Goal: Answer question/provide support: Share knowledge or assist other users

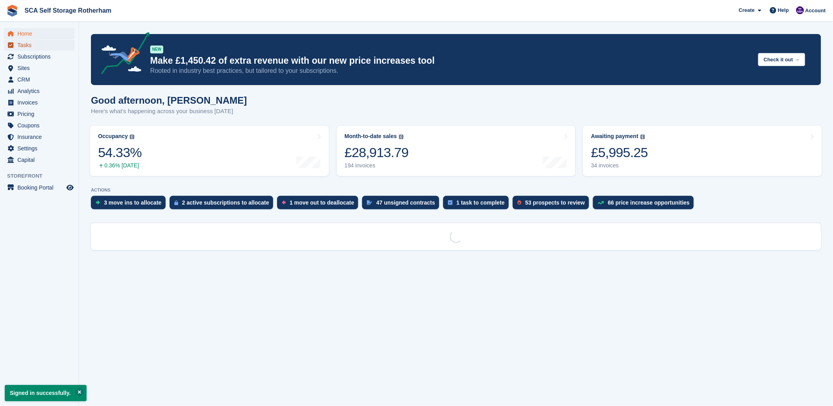
click at [34, 50] on span "Tasks" at bounding box center [40, 45] width 47 height 11
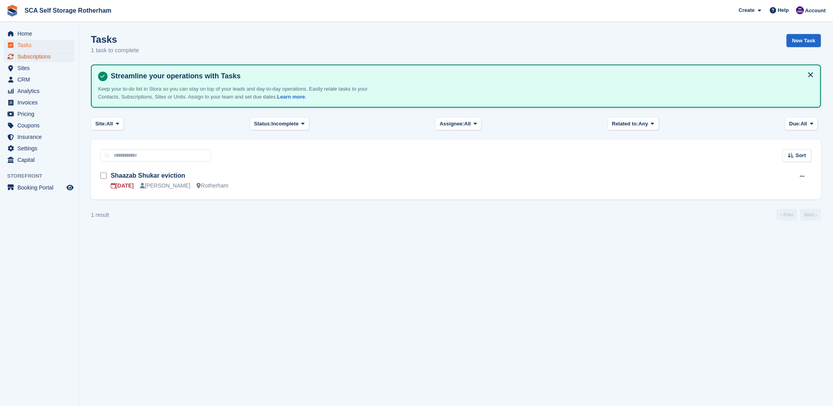
click at [28, 62] on span "Subscriptions" at bounding box center [40, 56] width 47 height 11
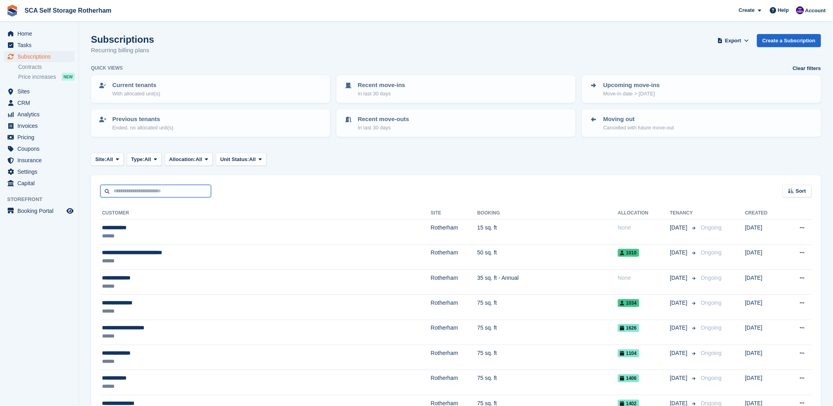
click at [132, 189] on input "text" at bounding box center [155, 191] width 111 height 13
type input "****"
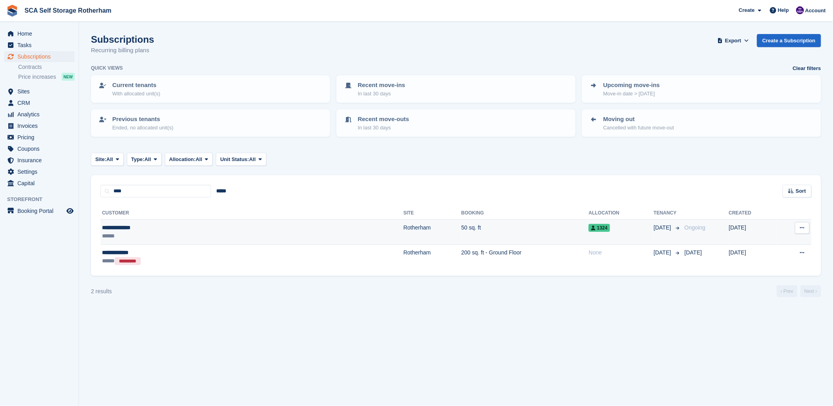
click at [151, 229] on div "**********" at bounding box center [173, 227] width 142 height 8
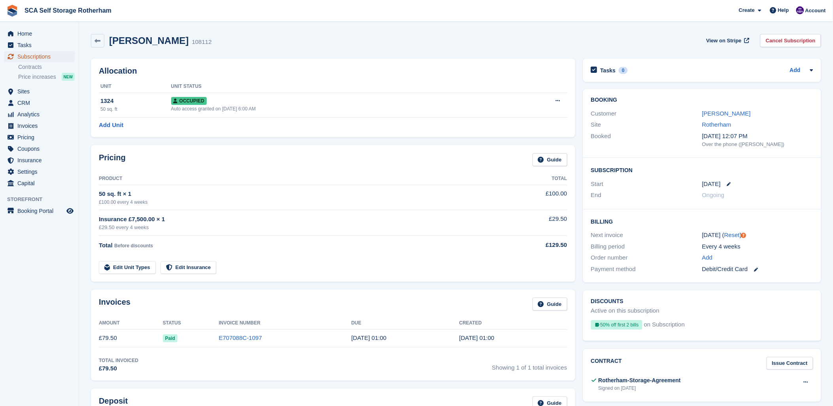
click at [19, 54] on span "Subscriptions" at bounding box center [40, 56] width 47 height 11
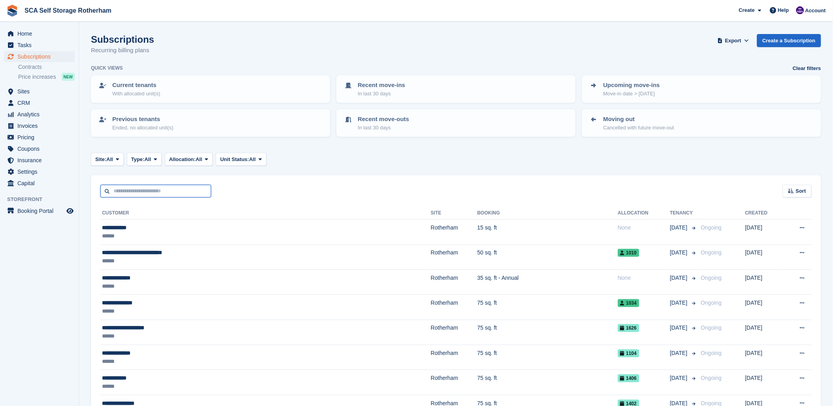
click at [123, 192] on input "text" at bounding box center [155, 191] width 111 height 13
type input "*****"
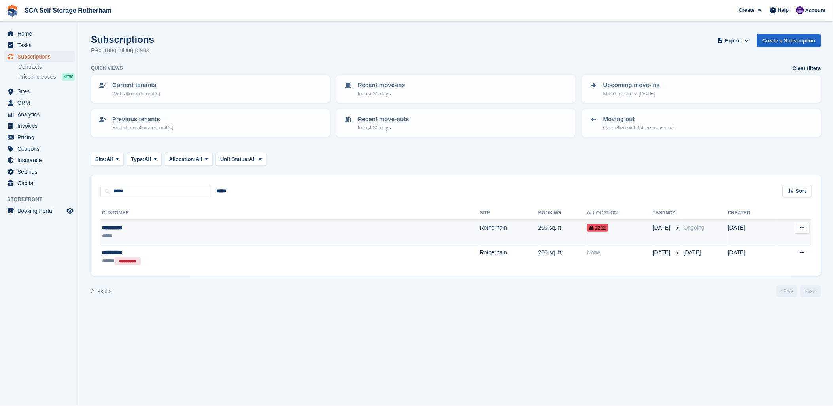
click at [152, 229] on div "**********" at bounding box center [190, 227] width 176 height 8
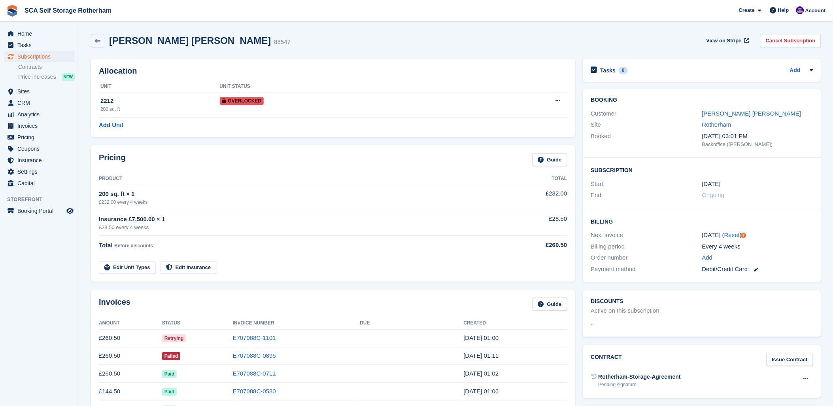
click at [549, 48] on div "Raith Hart 88547 View on Stripe Cancel Subscription" at bounding box center [456, 42] width 738 height 25
click at [375, 36] on div "Raith Hart 88547 View on Stripe Cancel Subscription" at bounding box center [456, 40] width 730 height 13
click at [717, 114] on link "Raith Hart" at bounding box center [751, 113] width 99 height 7
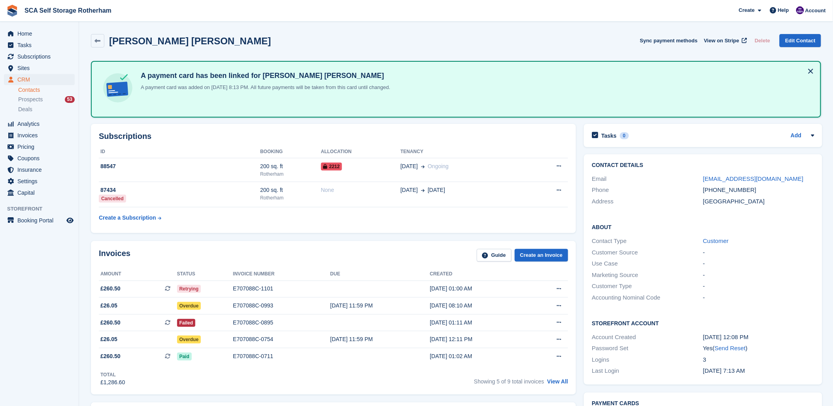
click at [755, 186] on div "Phone +447579784577" at bounding box center [703, 189] width 222 height 11
drag, startPoint x: 752, startPoint y: 190, endPoint x: 714, endPoint y: 190, distance: 37.6
click at [714, 190] on div "+447579784577" at bounding box center [758, 189] width 111 height 9
copy div "7579784577"
click at [280, 250] on div "Invoices Guide Create an Invoice" at bounding box center [333, 258] width 469 height 18
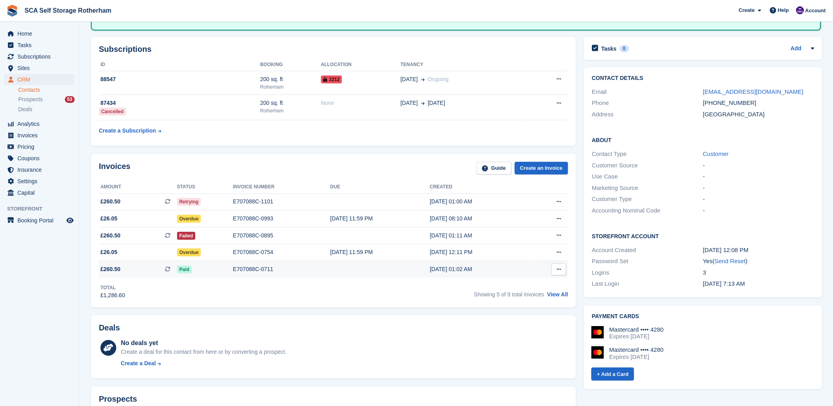
scroll to position [88, 0]
click at [567, 291] on link "View All" at bounding box center [557, 293] width 21 height 6
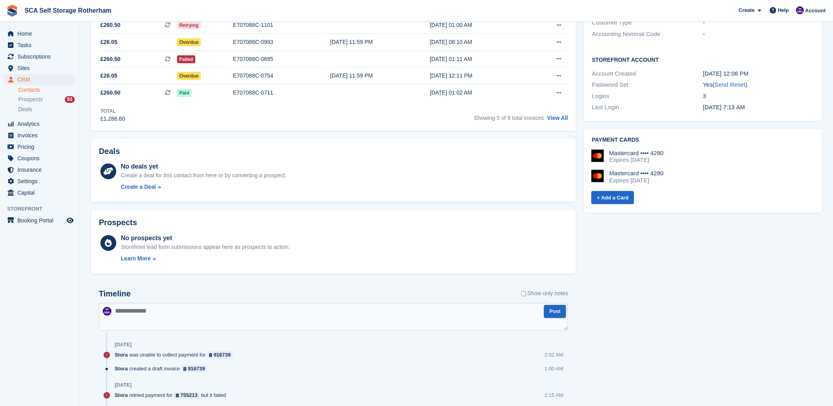
click at [186, 308] on textarea at bounding box center [333, 317] width 469 height 28
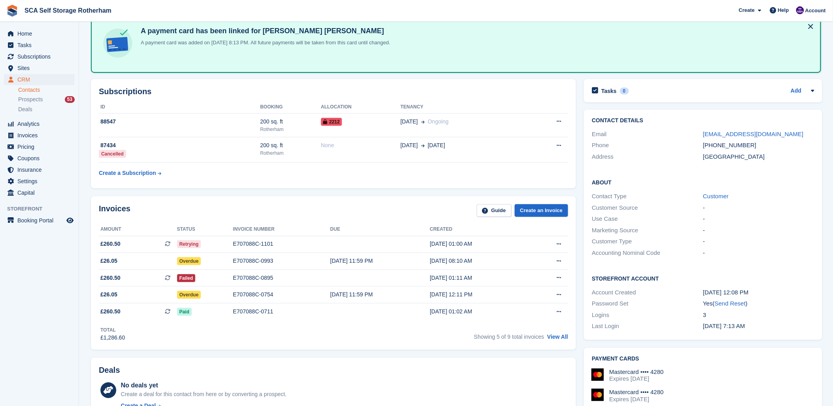
scroll to position [0, 0]
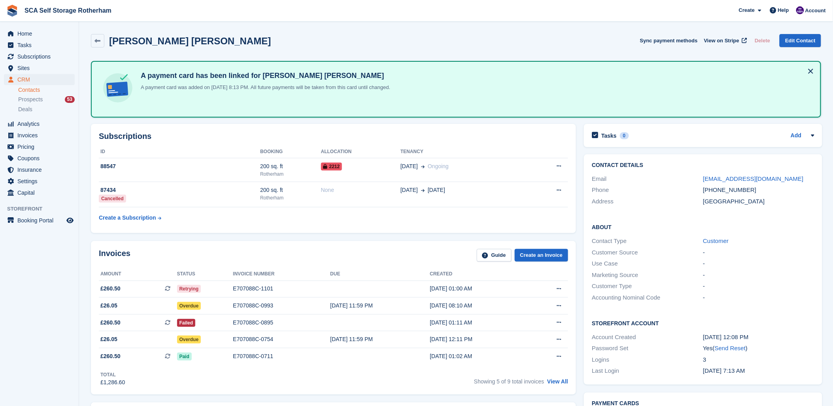
type textarea "******"
click at [331, 42] on div "Raith Hart Sync payment methods View on Stripe Delete Edit Contact" at bounding box center [456, 40] width 730 height 13
click at [572, 381] on div "Invoices Guide Create an Invoice Amount Status Invoice number Due Created £260.…" at bounding box center [333, 317] width 485 height 153
click at [558, 381] on link "View All" at bounding box center [557, 381] width 21 height 6
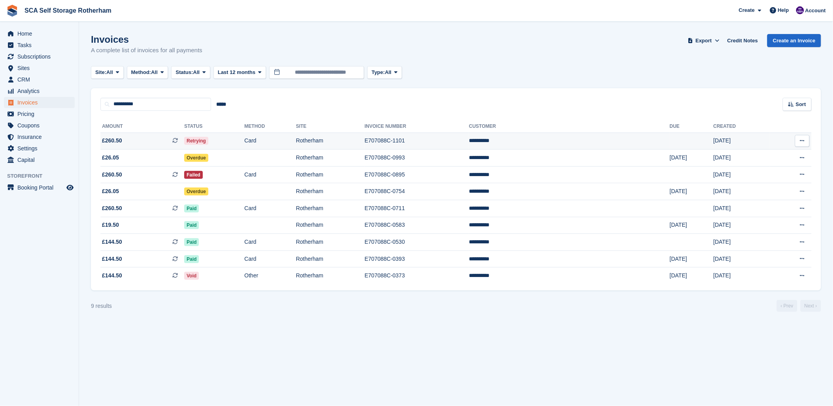
click at [361, 141] on td "Rotherham" at bounding box center [330, 140] width 69 height 17
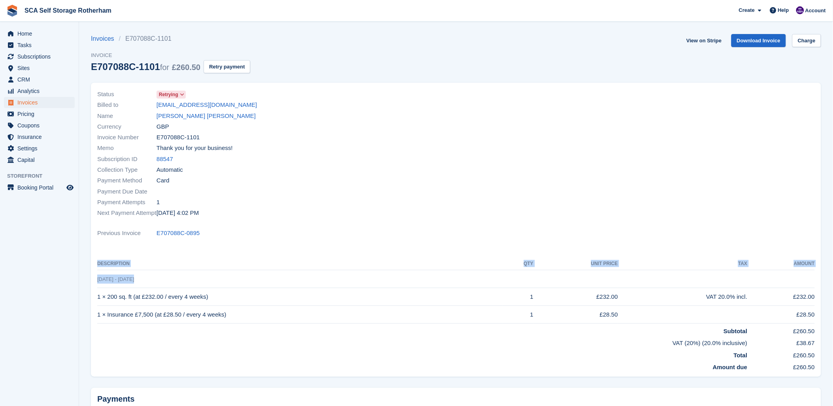
drag, startPoint x: 95, startPoint y: 280, endPoint x: 134, endPoint y: 280, distance: 38.8
click at [134, 280] on div "Status Retrying Billed to martinssconsultant@gmail.com Name Raith Hart Currency…" at bounding box center [456, 230] width 730 height 294
drag, startPoint x: 134, startPoint y: 280, endPoint x: 385, endPoint y: 222, distance: 257.9
click at [385, 222] on div "Status Retrying Billed to martinssconsultant@gmail.com Name Raith Hart Currency…" at bounding box center [275, 153] width 364 height 139
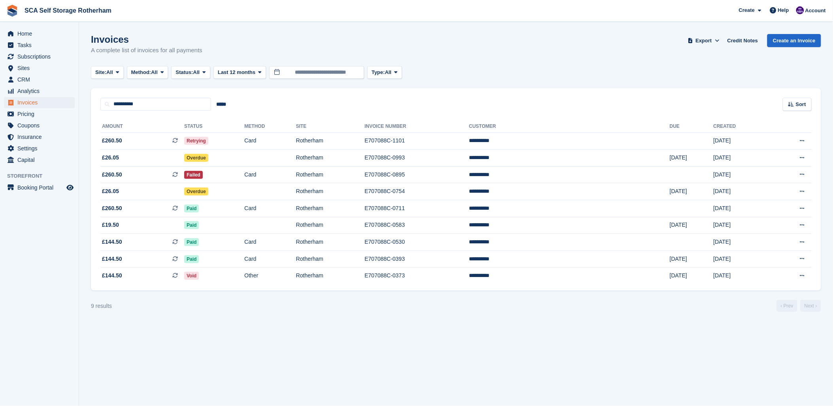
click at [433, 57] on div "Invoices A complete list of invoices for all payments Export Export Invoices Ex…" at bounding box center [456, 49] width 730 height 30
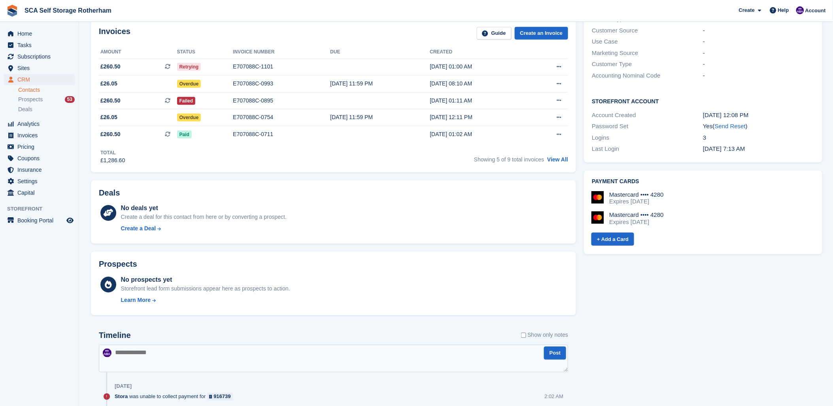
scroll to position [263, 0]
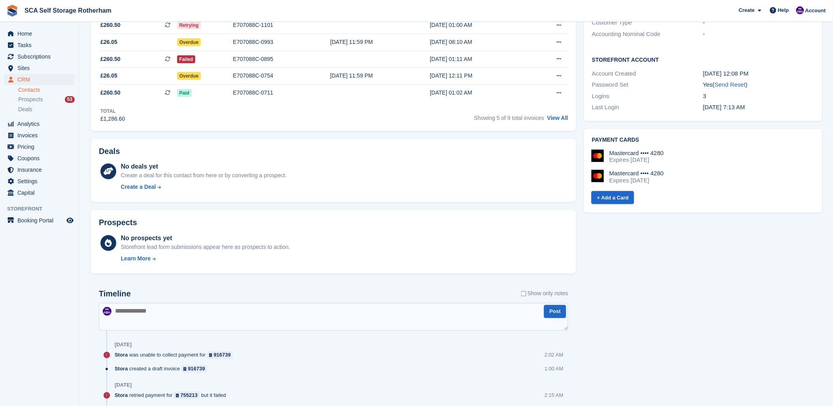
click at [226, 321] on textarea at bounding box center [333, 317] width 469 height 28
click at [195, 303] on textarea "**********" at bounding box center [333, 317] width 469 height 28
click at [243, 307] on textarea "**********" at bounding box center [333, 317] width 469 height 28
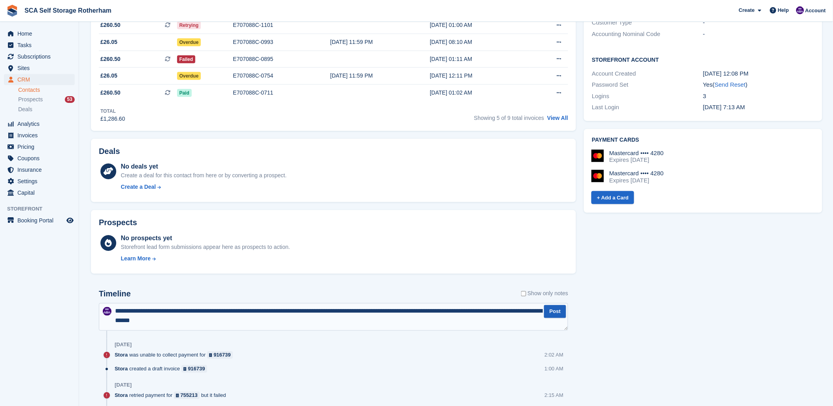
type textarea "**********"
click at [552, 311] on button "Post" at bounding box center [555, 311] width 22 height 13
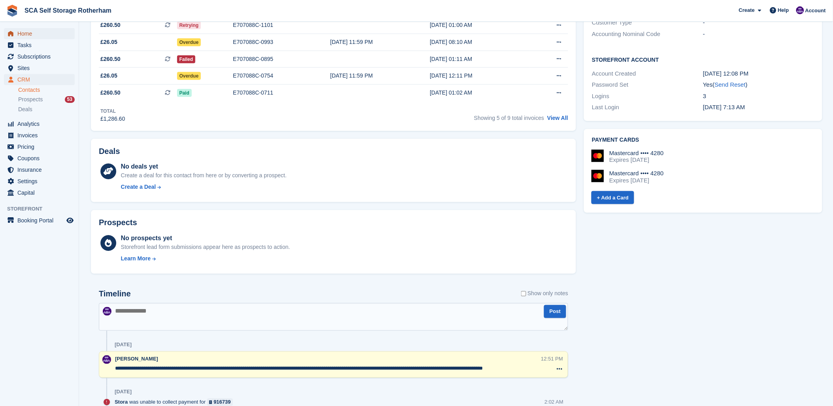
click at [30, 32] on span "Home" at bounding box center [40, 33] width 47 height 11
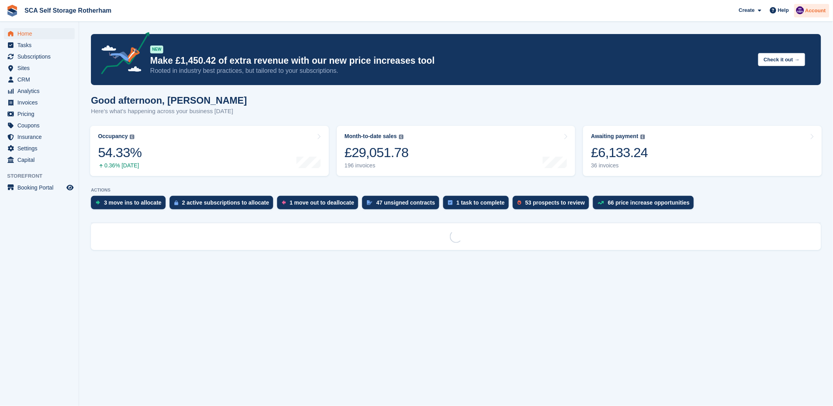
click at [804, 8] on img at bounding box center [800, 10] width 8 height 8
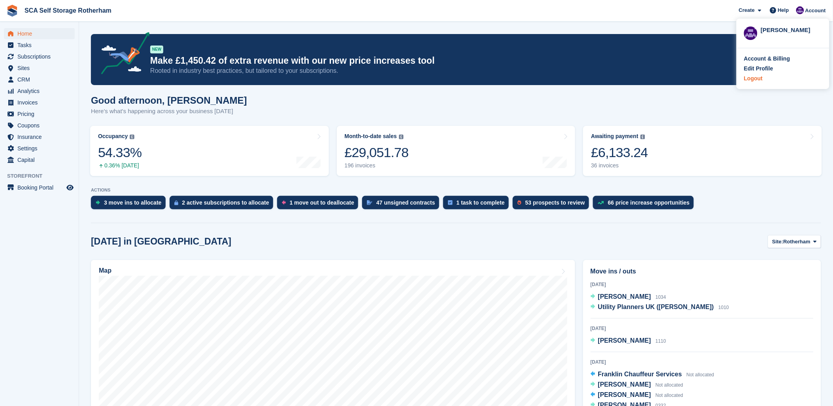
click at [754, 81] on div "Account & Billing Edit Profile Logout" at bounding box center [783, 68] width 93 height 41
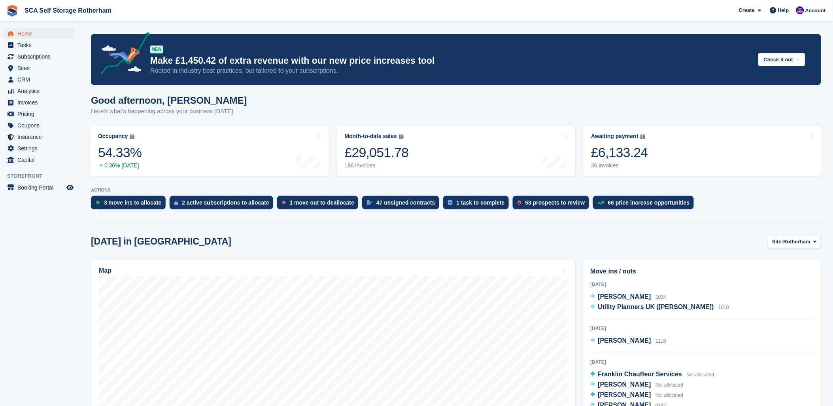
click at [754, 81] on div "NEW Make £1,450.42 of extra revenue with our new price increases tool Rooted in…" at bounding box center [456, 59] width 730 height 51
drag, startPoint x: 807, startPoint y: 11, endPoint x: 807, endPoint y: 17, distance: 5.5
click at [808, 11] on span "Account" at bounding box center [815, 11] width 21 height 8
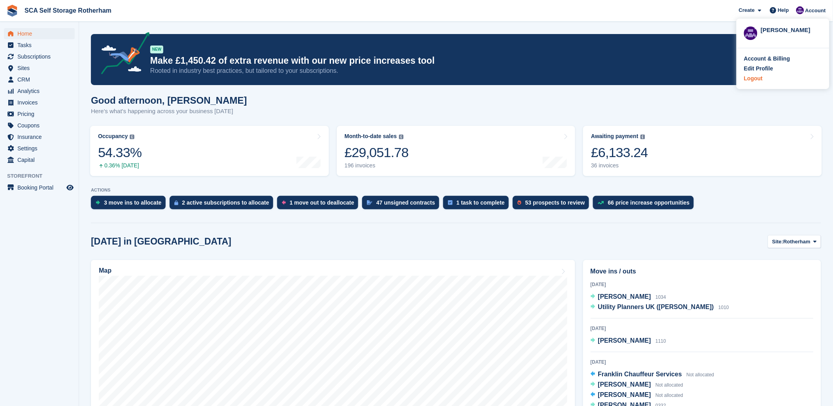
click at [750, 79] on div "Logout" at bounding box center [753, 78] width 19 height 8
